Goal: Check status: Check status

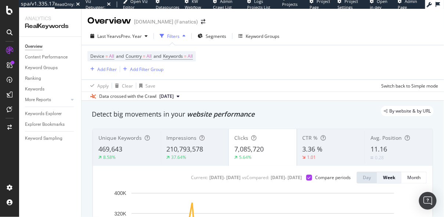
scroll to position [123, 0]
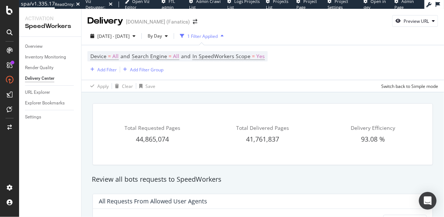
scroll to position [119, 0]
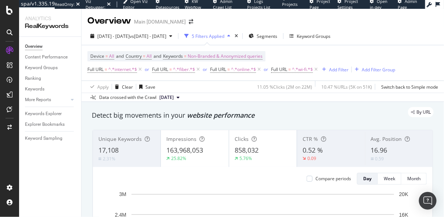
click at [238, 116] on div "By URL" at bounding box center [258, 112] width 349 height 10
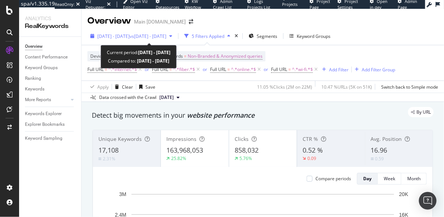
click at [149, 38] on span "vs [DATE] - [DATE]" at bounding box center [148, 36] width 37 height 6
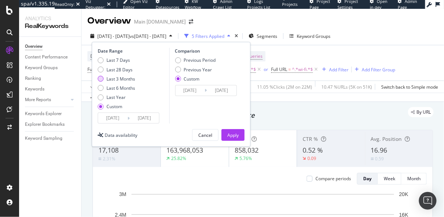
click at [118, 80] on div "Last 3 Months" at bounding box center [120, 79] width 29 height 6
type input "[DATE]"
click at [185, 68] on div "Previous Year" at bounding box center [198, 69] width 28 height 6
type input "[DATE]"
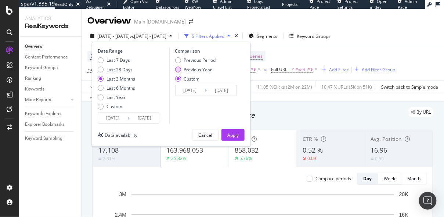
type input "[DATE]"
click at [234, 133] on div "Apply" at bounding box center [232, 135] width 11 height 6
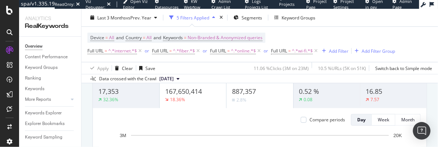
scroll to position [59, 0]
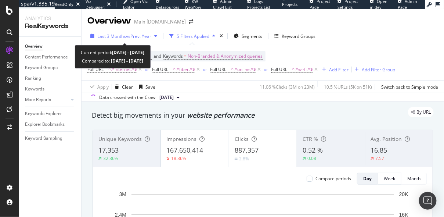
click at [118, 39] on span "Last 3 Months" at bounding box center [111, 36] width 29 height 6
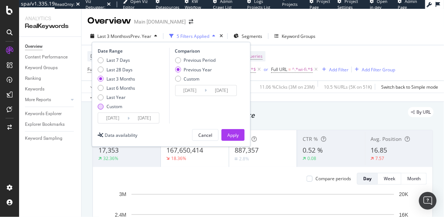
click at [116, 106] on div "Custom" at bounding box center [114, 106] width 16 height 6
type input "2025/07/13"
type input "2024/07/14"
click at [142, 115] on input "[DATE]" at bounding box center [144, 118] width 29 height 10
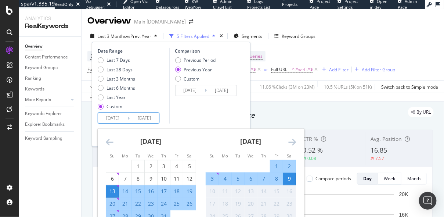
click at [108, 140] on icon "Move backward to switch to the previous month." at bounding box center [110, 141] width 8 height 9
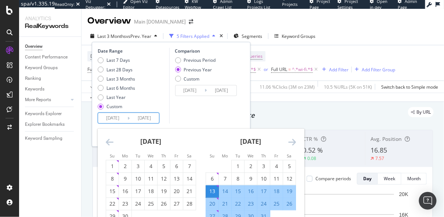
click at [108, 140] on icon "Move backward to switch to the previous month." at bounding box center [110, 141] width 8 height 9
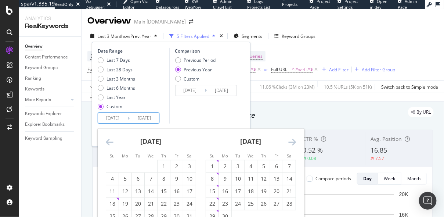
click at [108, 140] on icon "Move backward to switch to the previous month." at bounding box center [110, 141] width 8 height 9
click at [109, 143] on icon "Move backward to switch to the previous month." at bounding box center [110, 141] width 8 height 9
click at [128, 192] on div "10" at bounding box center [125, 190] width 12 height 7
type input "2025/02/10"
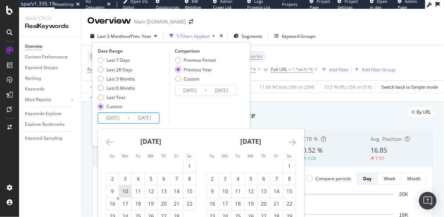
type input "2024/02/12"
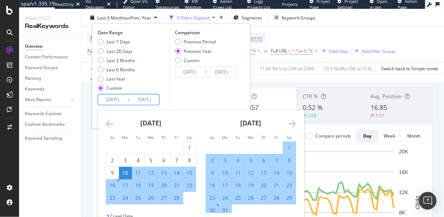
scroll to position [46, 0]
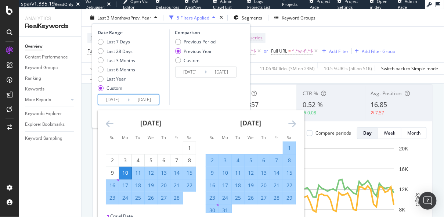
click at [292, 122] on icon "Move forward to switch to the next month." at bounding box center [292, 123] width 8 height 9
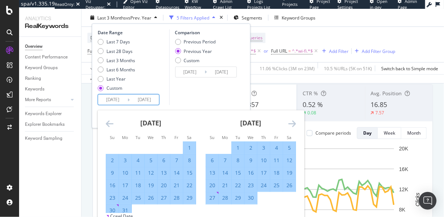
click at [292, 122] on icon "Move forward to switch to the next month." at bounding box center [292, 123] width 8 height 9
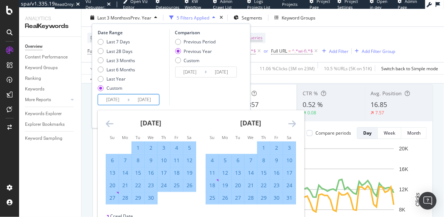
click at [288, 158] on div "10" at bounding box center [289, 159] width 12 height 7
type input "[DATE]"
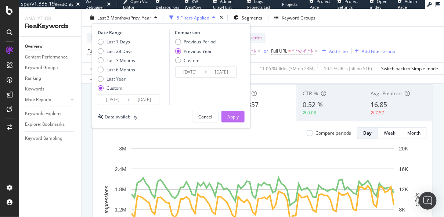
click at [231, 114] on div "Apply" at bounding box center [232, 116] width 11 height 6
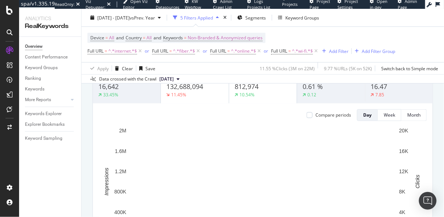
scroll to position [65, 0]
